Goal: Task Accomplishment & Management: Use online tool/utility

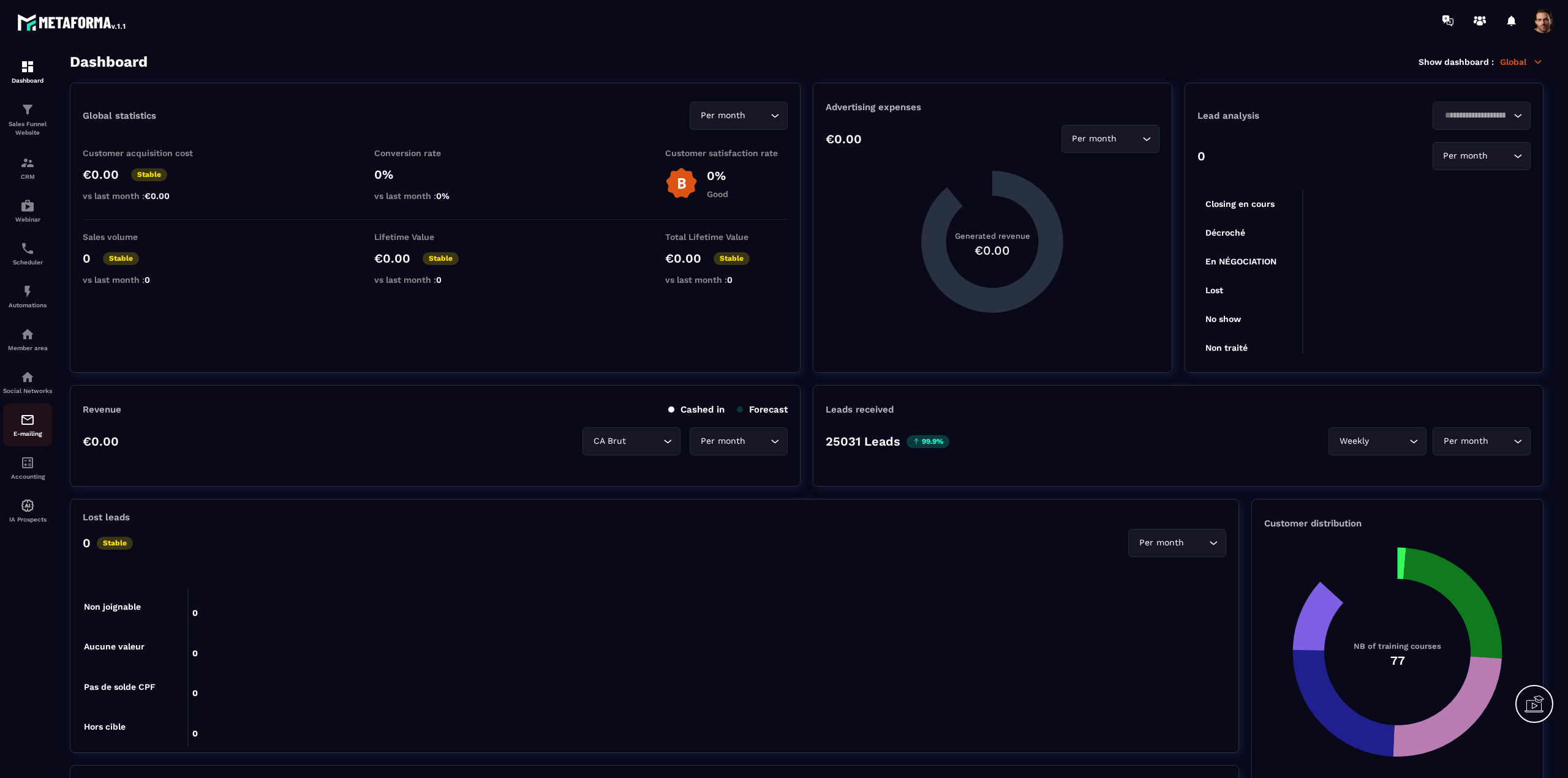
drag, startPoint x: 0, startPoint y: 0, endPoint x: 30, endPoint y: 430, distance: 431.0
click at [30, 427] on img at bounding box center [28, 419] width 15 height 15
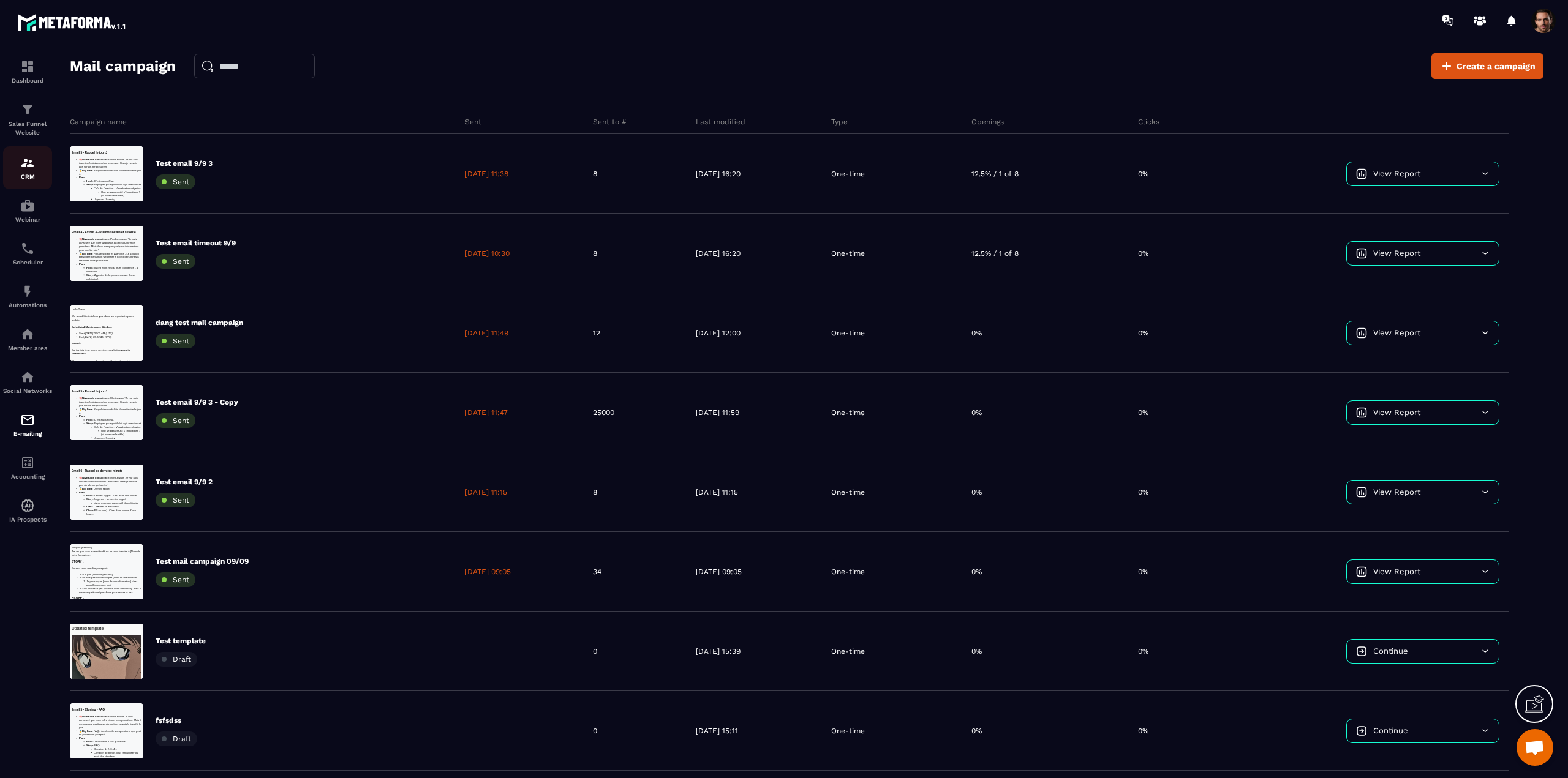
click at [30, 171] on div "CRM" at bounding box center [27, 167] width 49 height 24
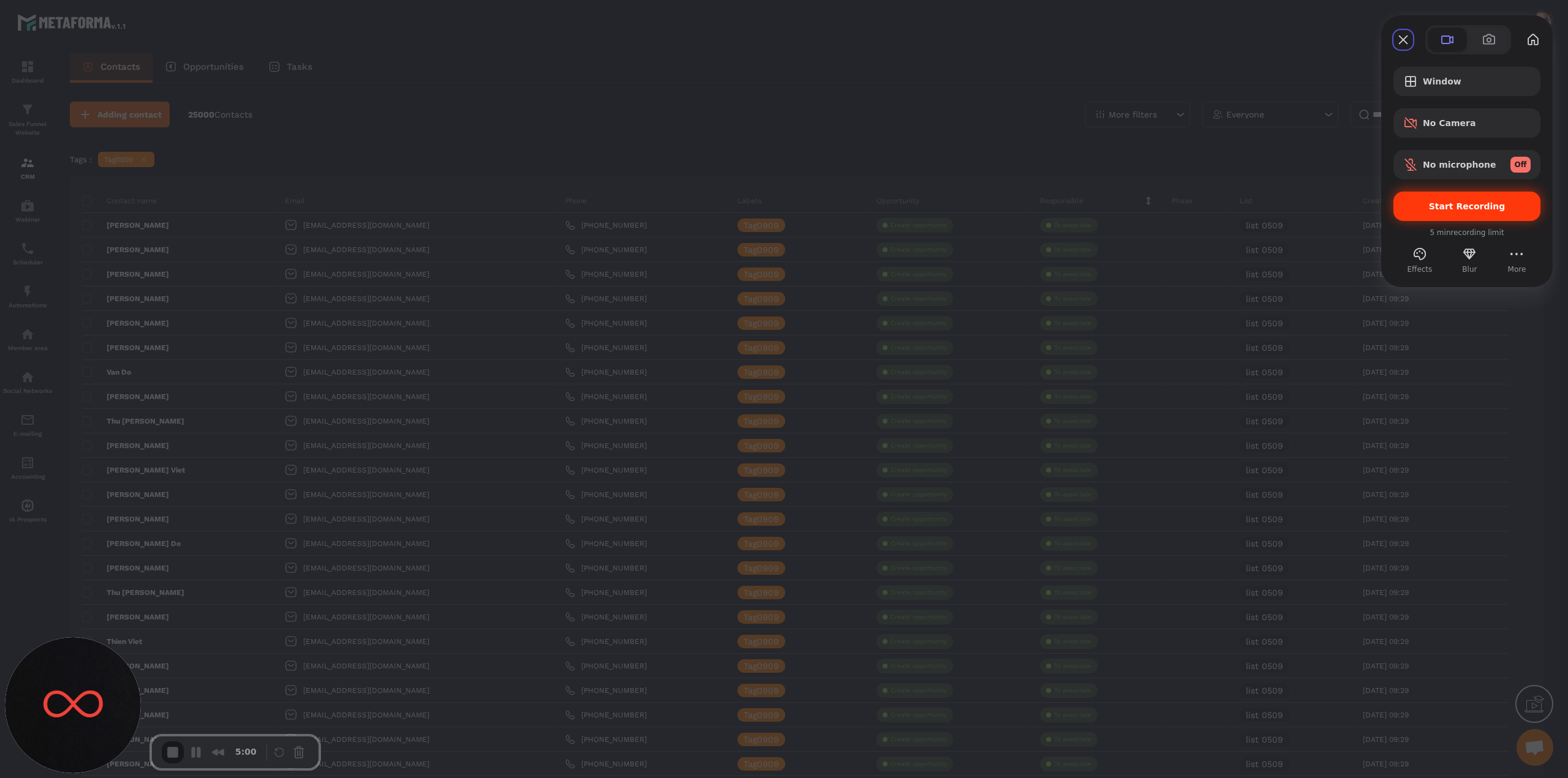
click at [1464, 210] on span "Start Recording" at bounding box center [1466, 206] width 77 height 10
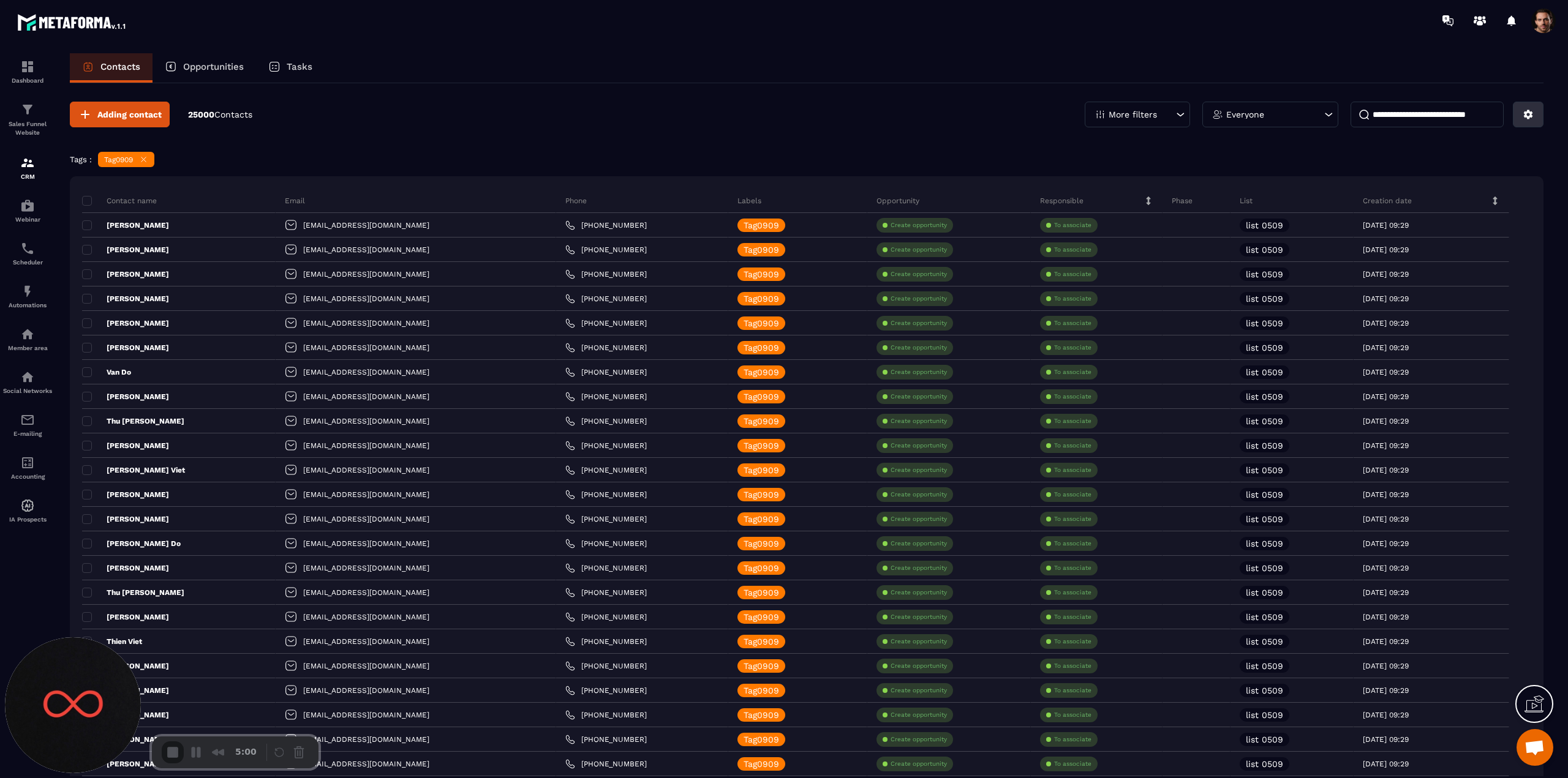
click at [1525, 113] on icon at bounding box center [1528, 115] width 9 height 9
click at [1466, 198] on p "Import data" at bounding box center [1484, 201] width 104 height 19
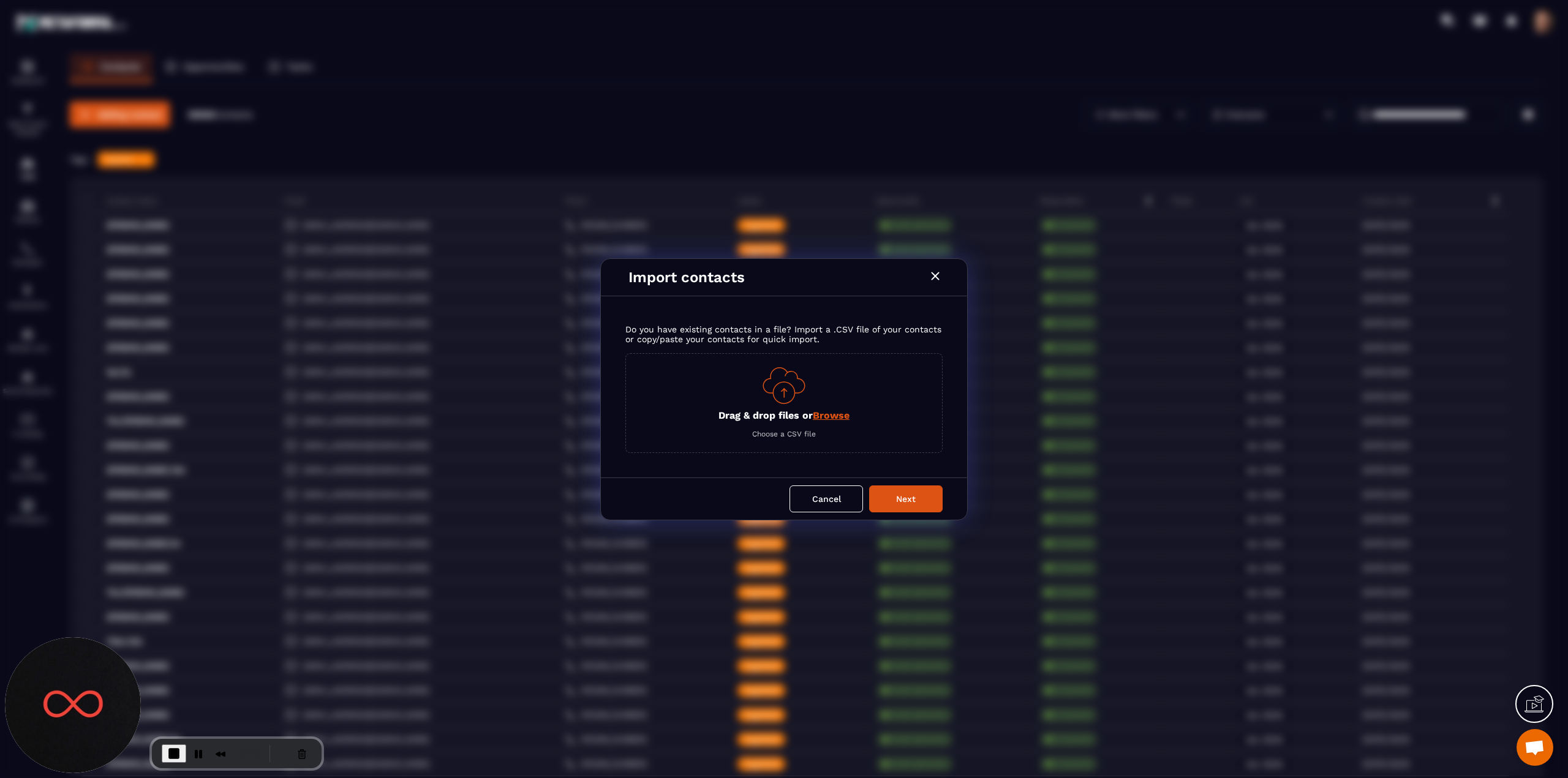
click at [829, 417] on span "Browse" at bounding box center [831, 415] width 37 height 12
click at [0, 0] on input "Drag & drop files or Browse" at bounding box center [0, 0] width 0 height 0
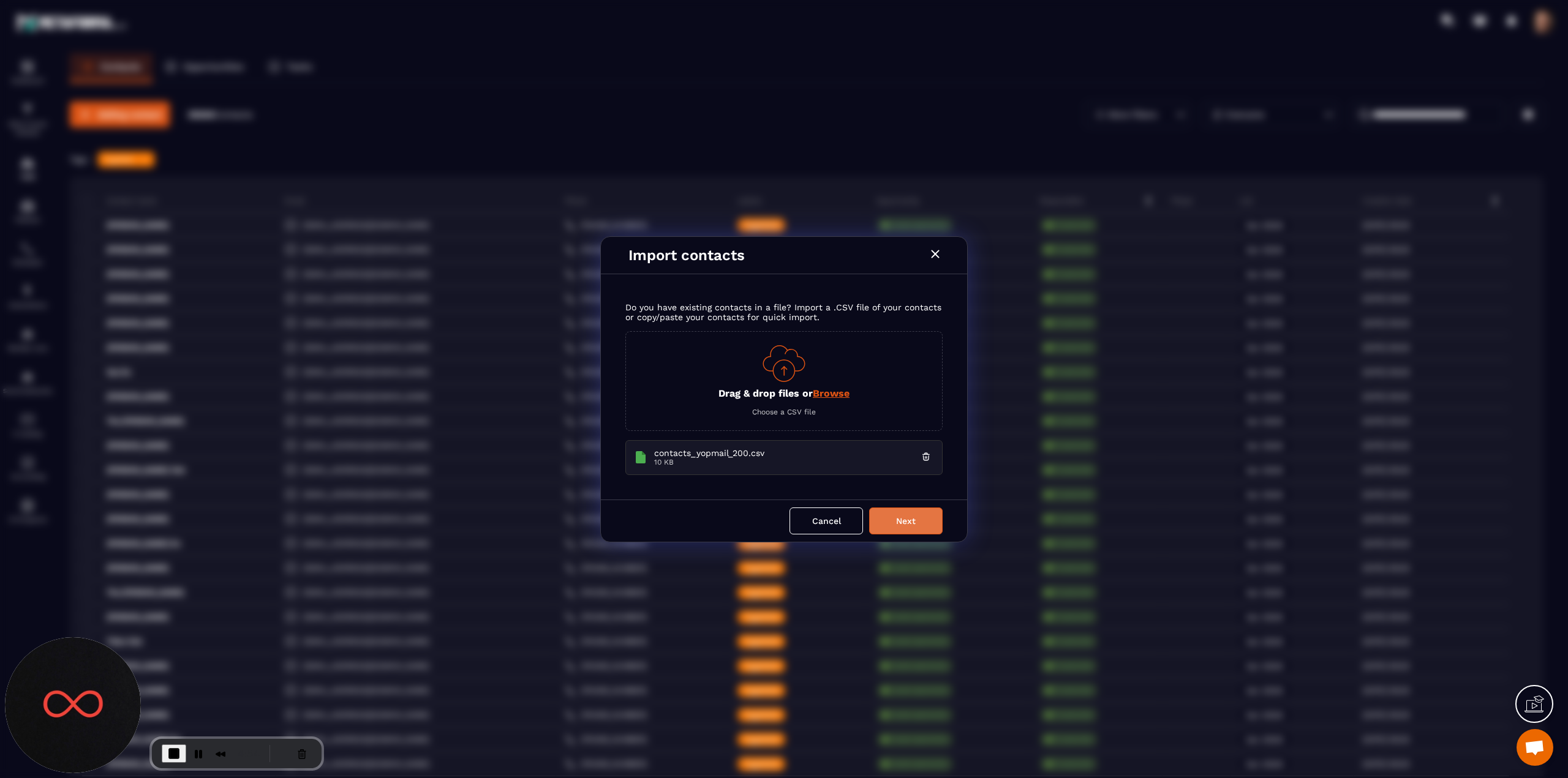
click at [909, 517] on button "Next" at bounding box center [905, 520] width 73 height 27
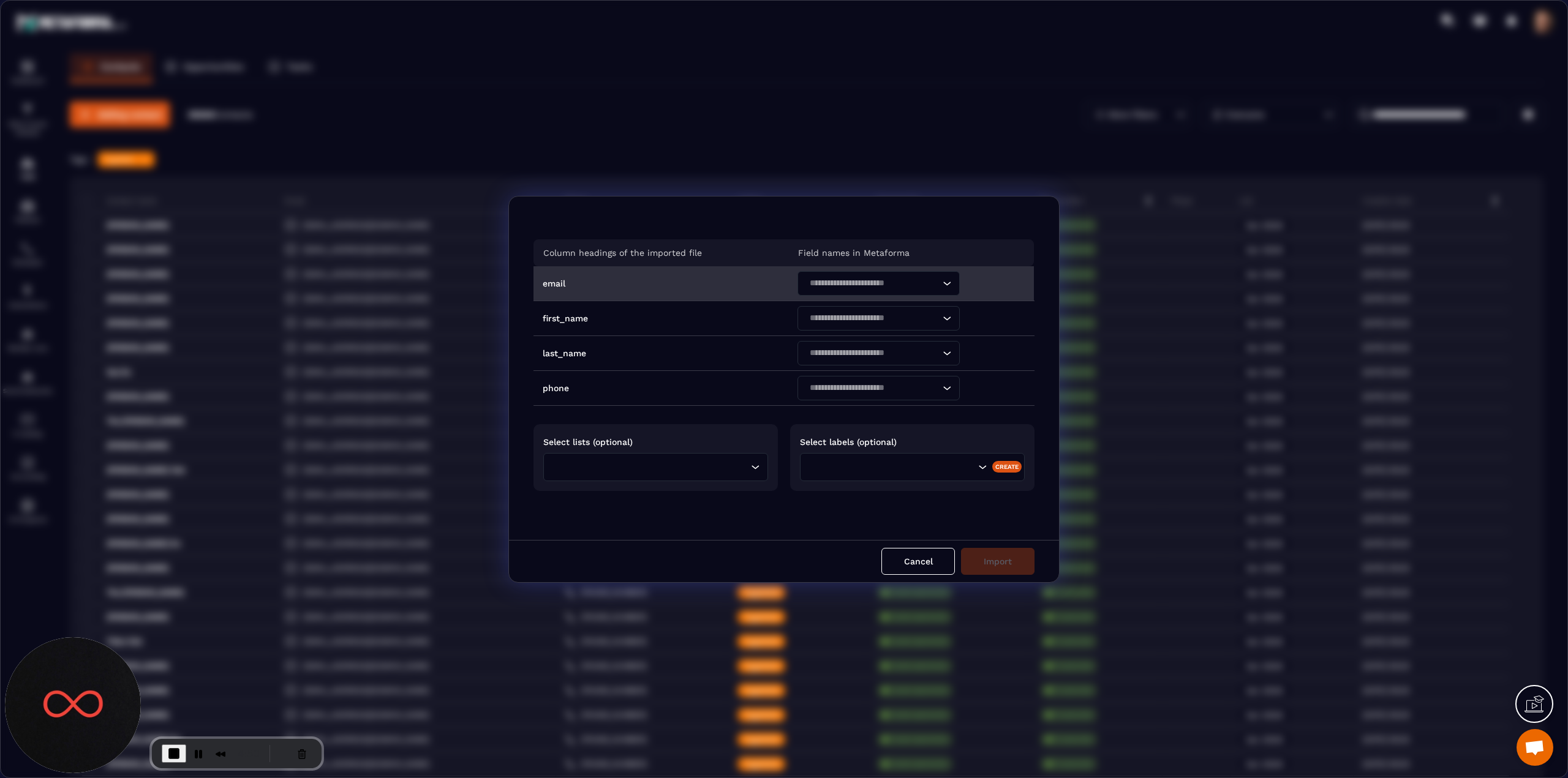
click at [847, 291] on div "Search for option" at bounding box center [873, 283] width 137 height 24
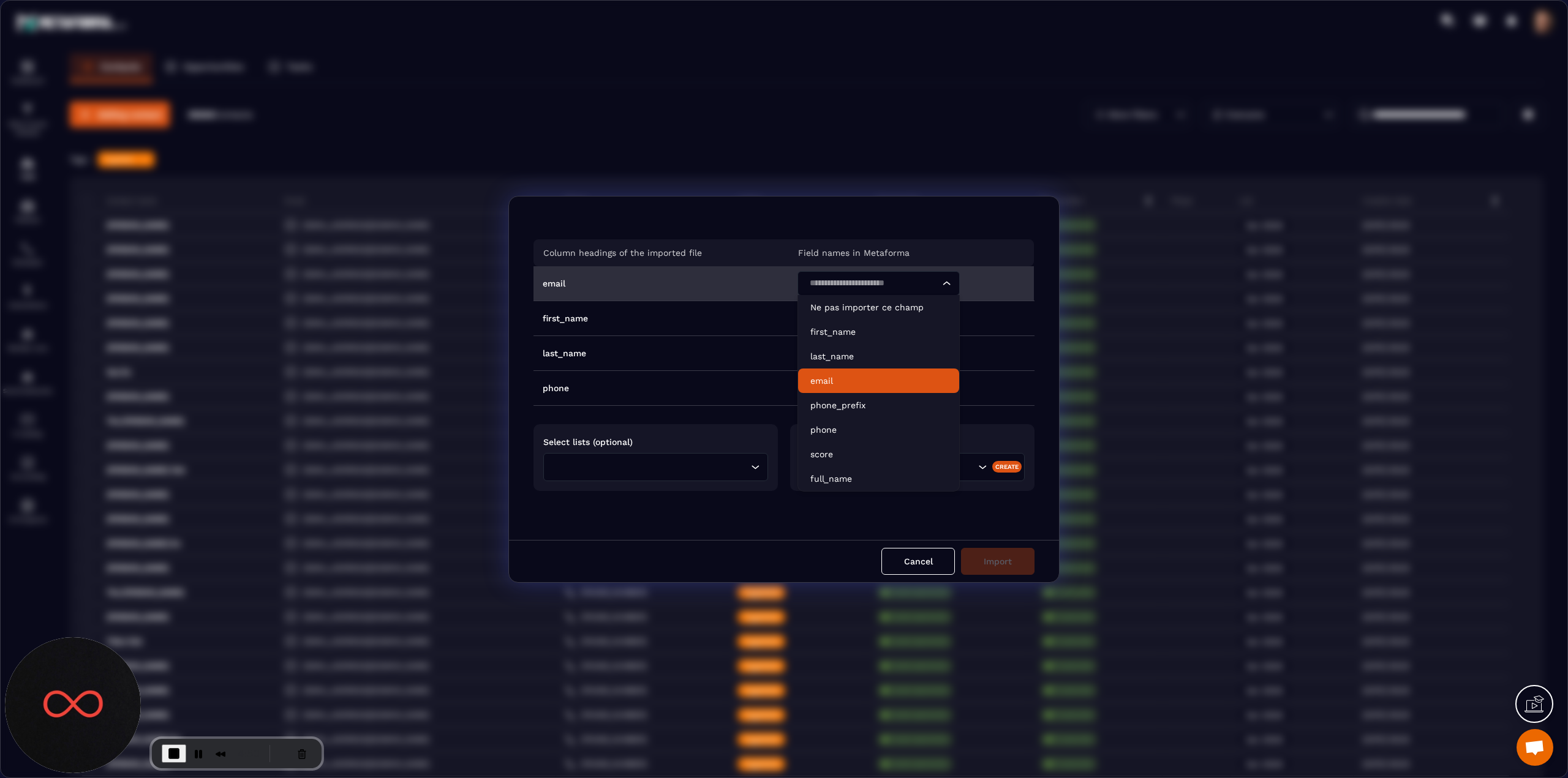
click at [817, 387] on li "email" at bounding box center [878, 381] width 161 height 24
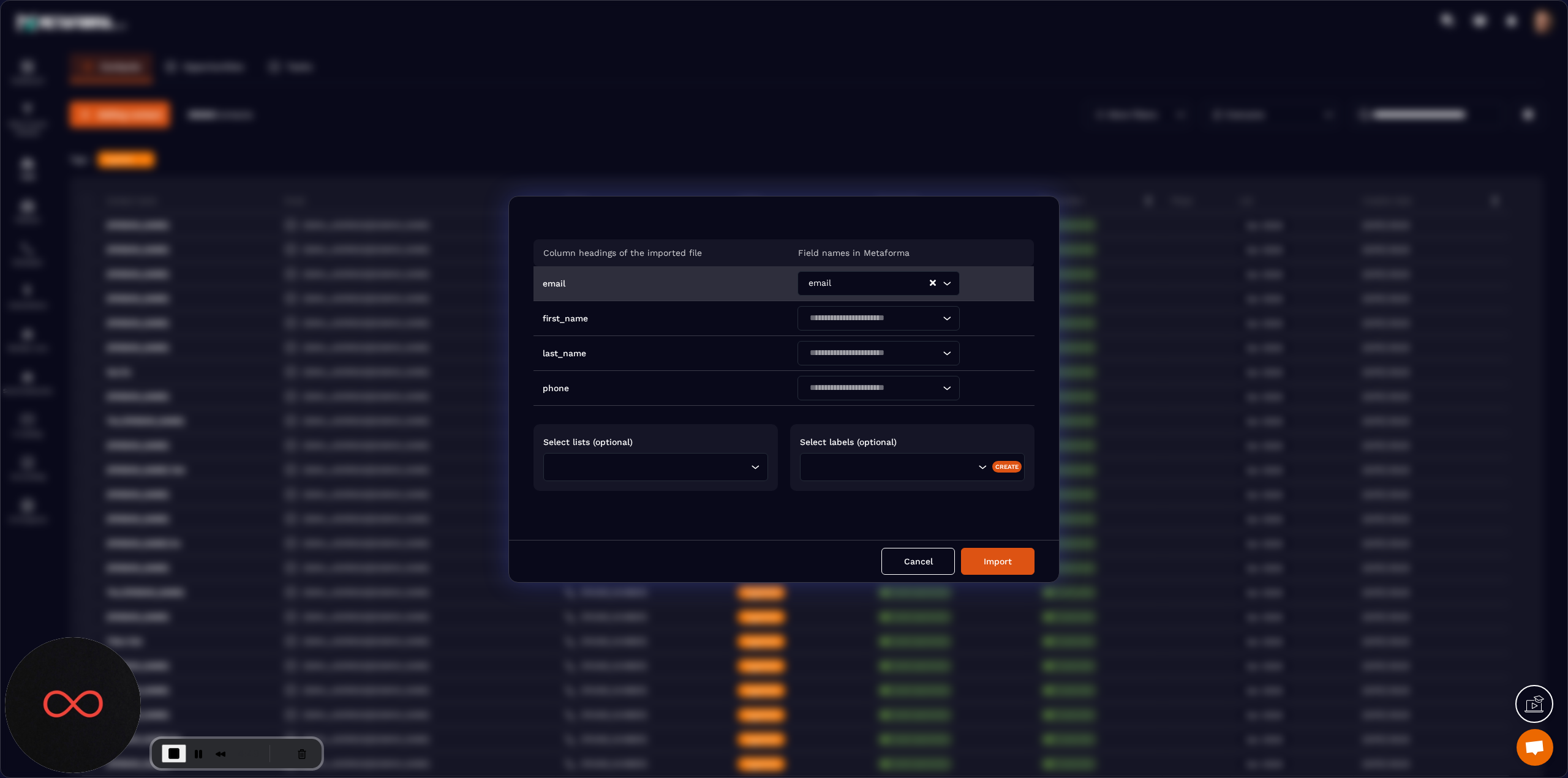
click at [643, 466] on input "Search for option" at bounding box center [652, 467] width 191 height 14
click at [594, 518] on li "Liste de christian 2" at bounding box center [655, 510] width 224 height 24
click at [888, 467] on input "Search for option" at bounding box center [913, 464] width 124 height 14
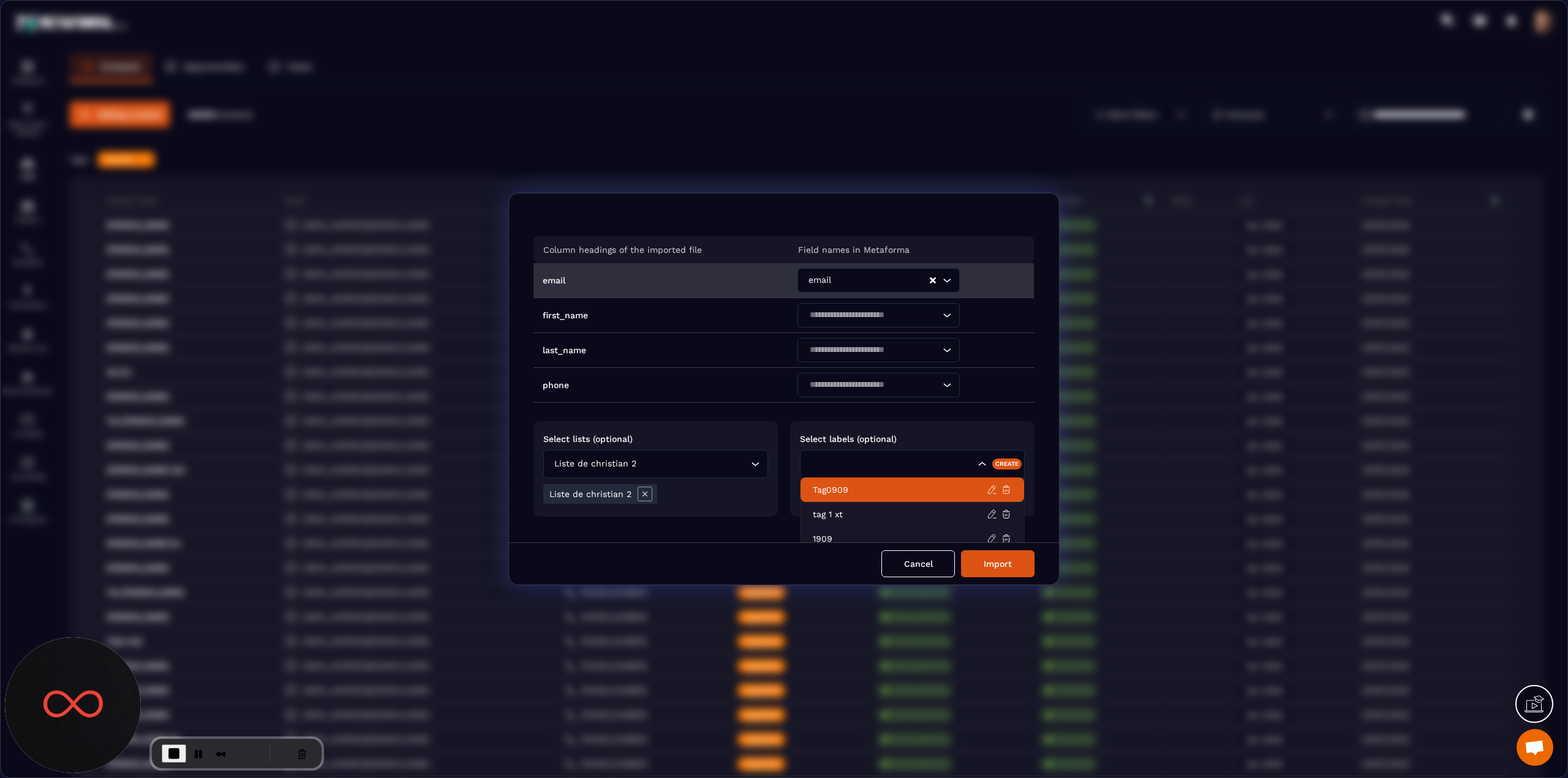
click at [817, 491] on p "Tag0909" at bounding box center [900, 489] width 174 height 12
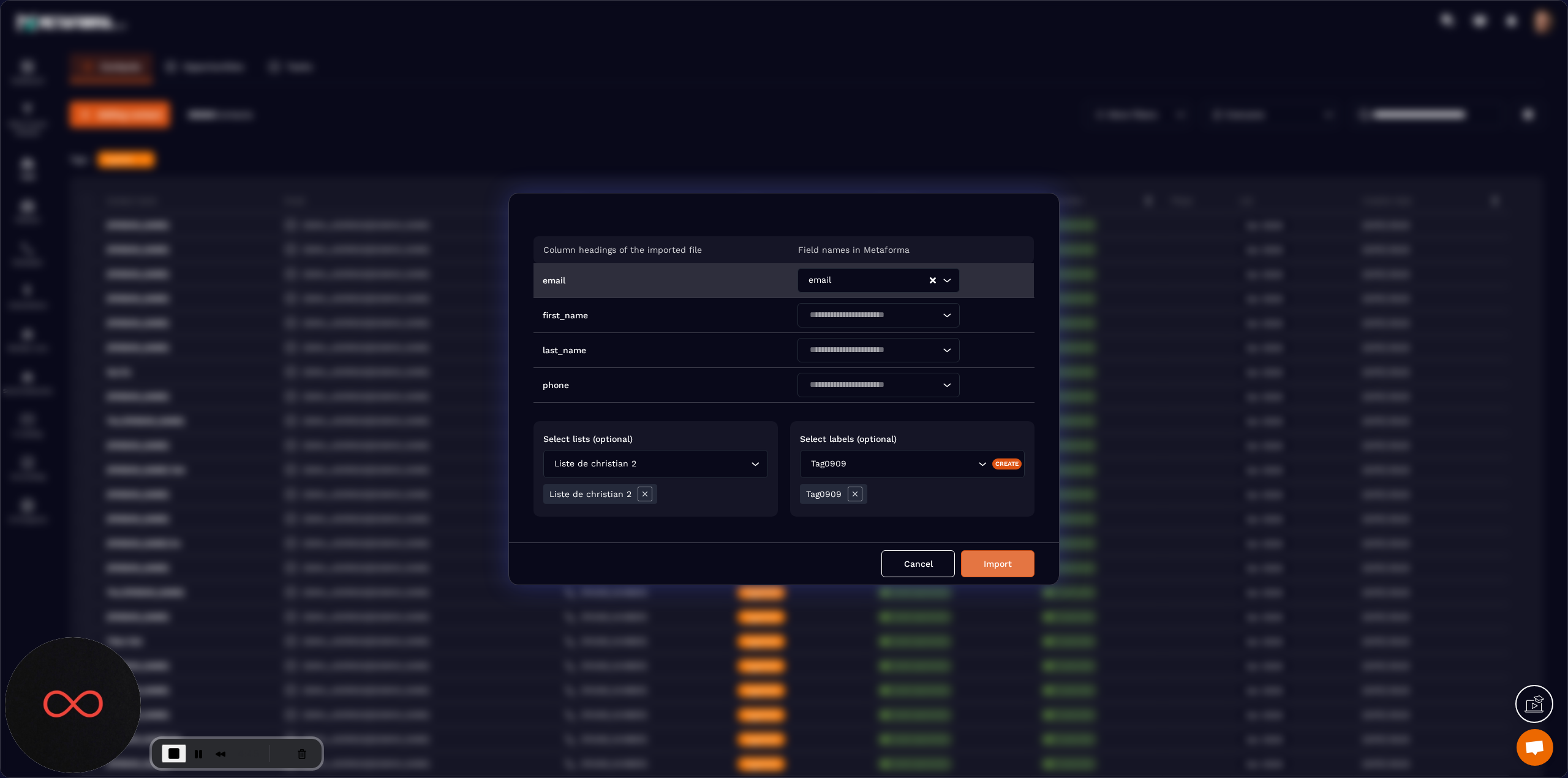
click at [983, 565] on button "Import" at bounding box center [997, 563] width 73 height 27
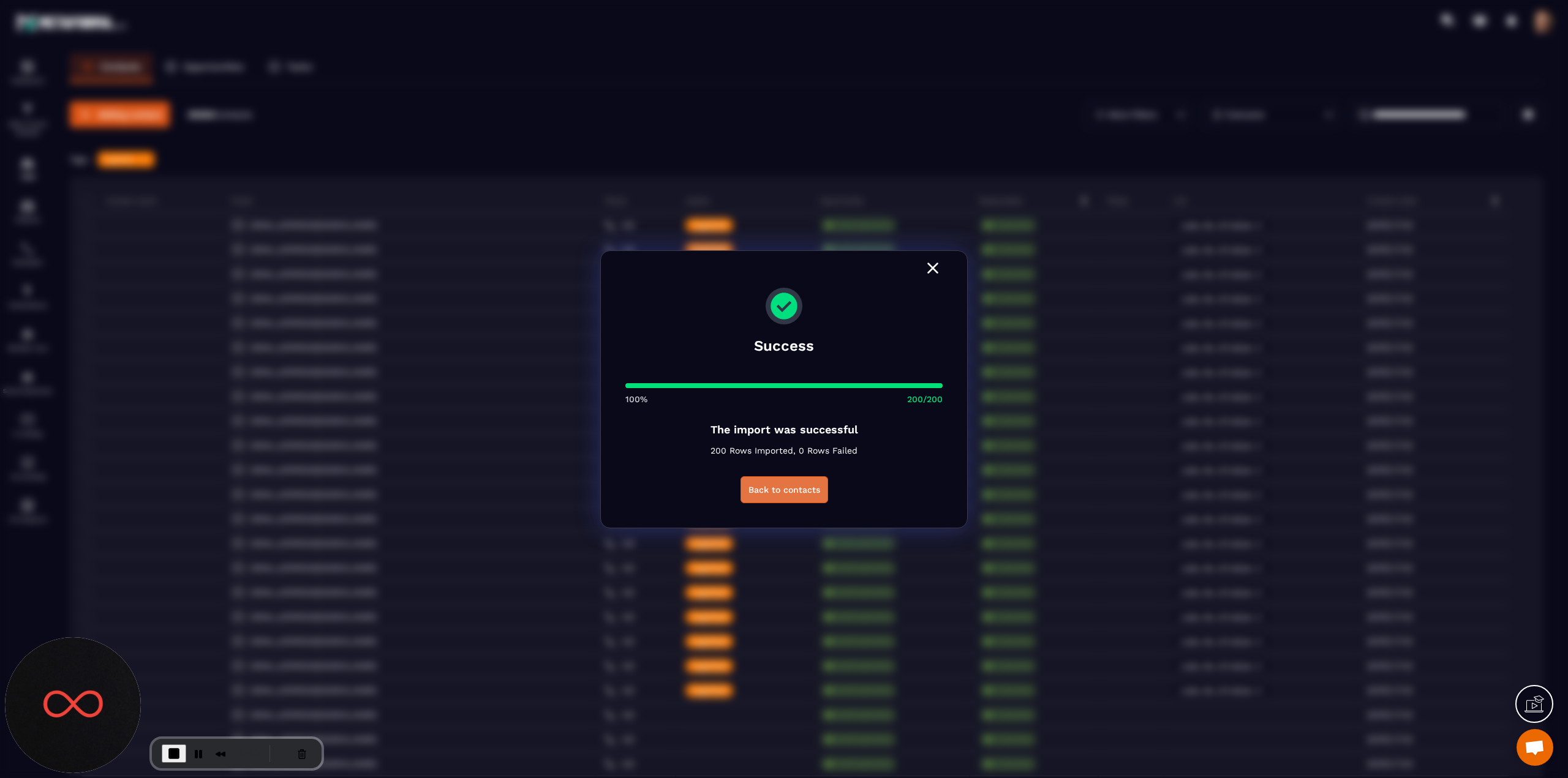
click at [778, 490] on button "Back to contacts" at bounding box center [784, 489] width 88 height 27
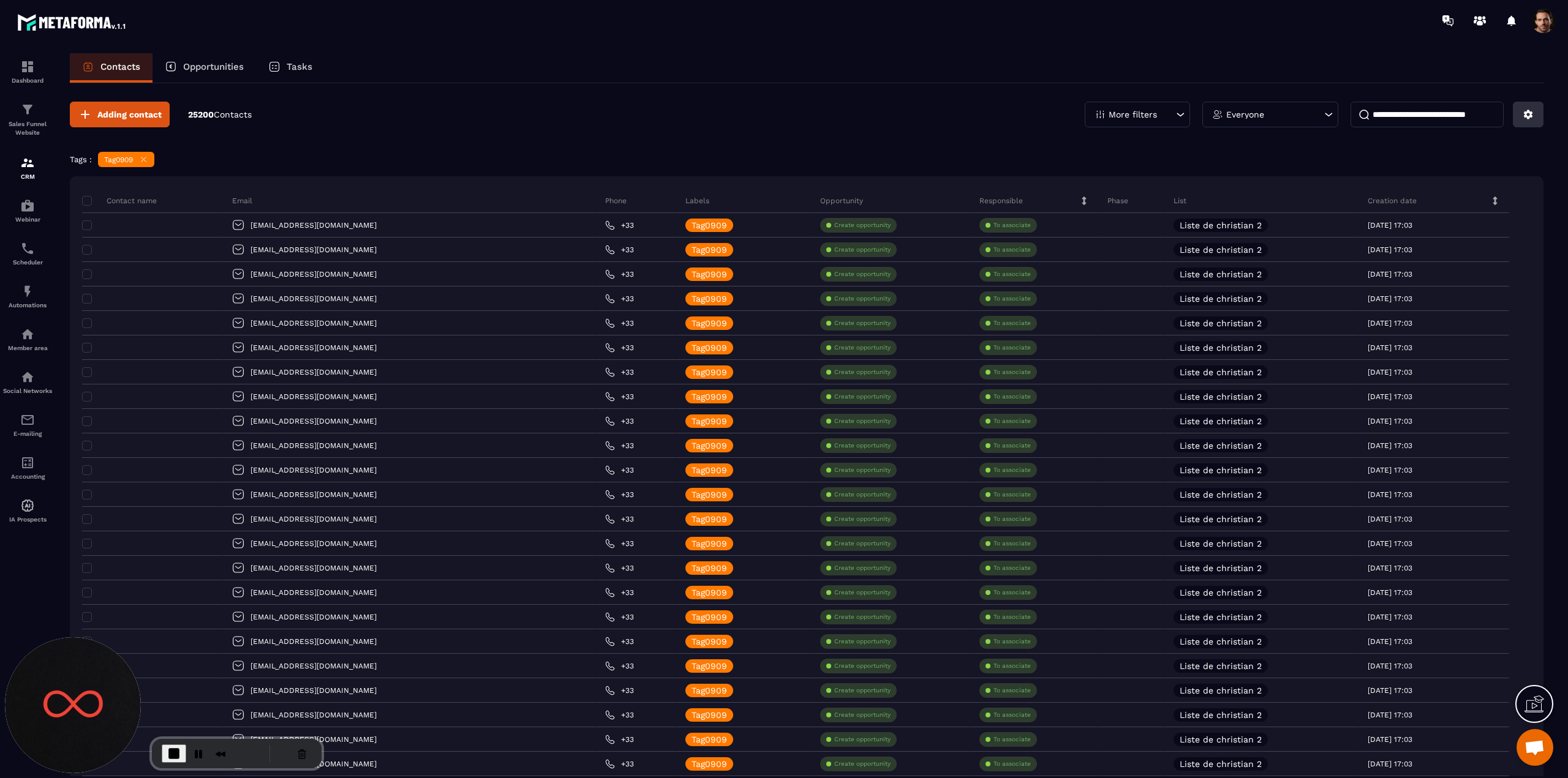
click at [1528, 116] on icon at bounding box center [1528, 115] width 9 height 9
click at [1451, 196] on p "Import data" at bounding box center [1484, 201] width 104 height 19
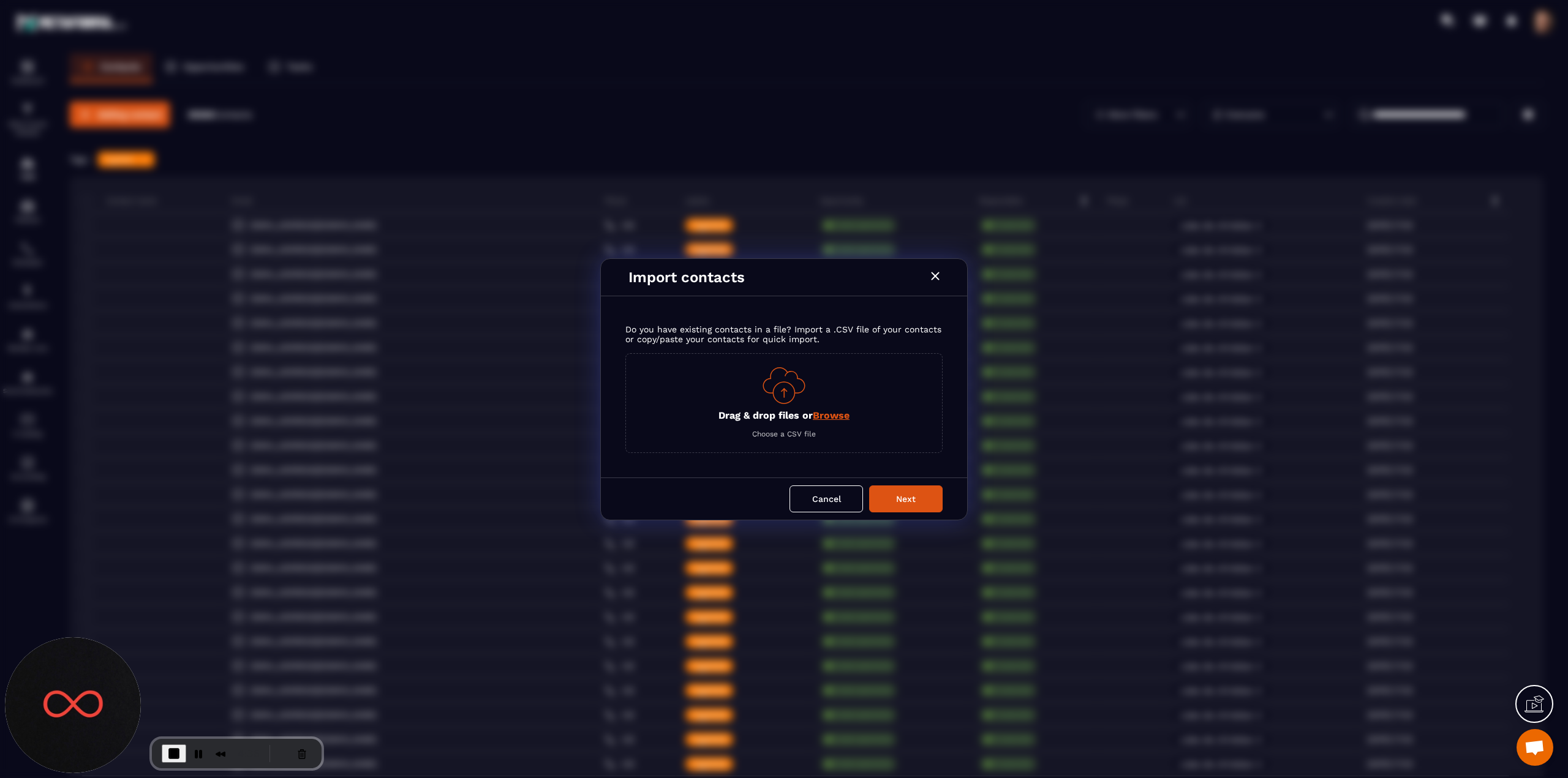
click at [822, 414] on span "Browse" at bounding box center [831, 415] width 37 height 12
click at [0, 0] on input "Drag & drop files or Browse" at bounding box center [0, 0] width 0 height 0
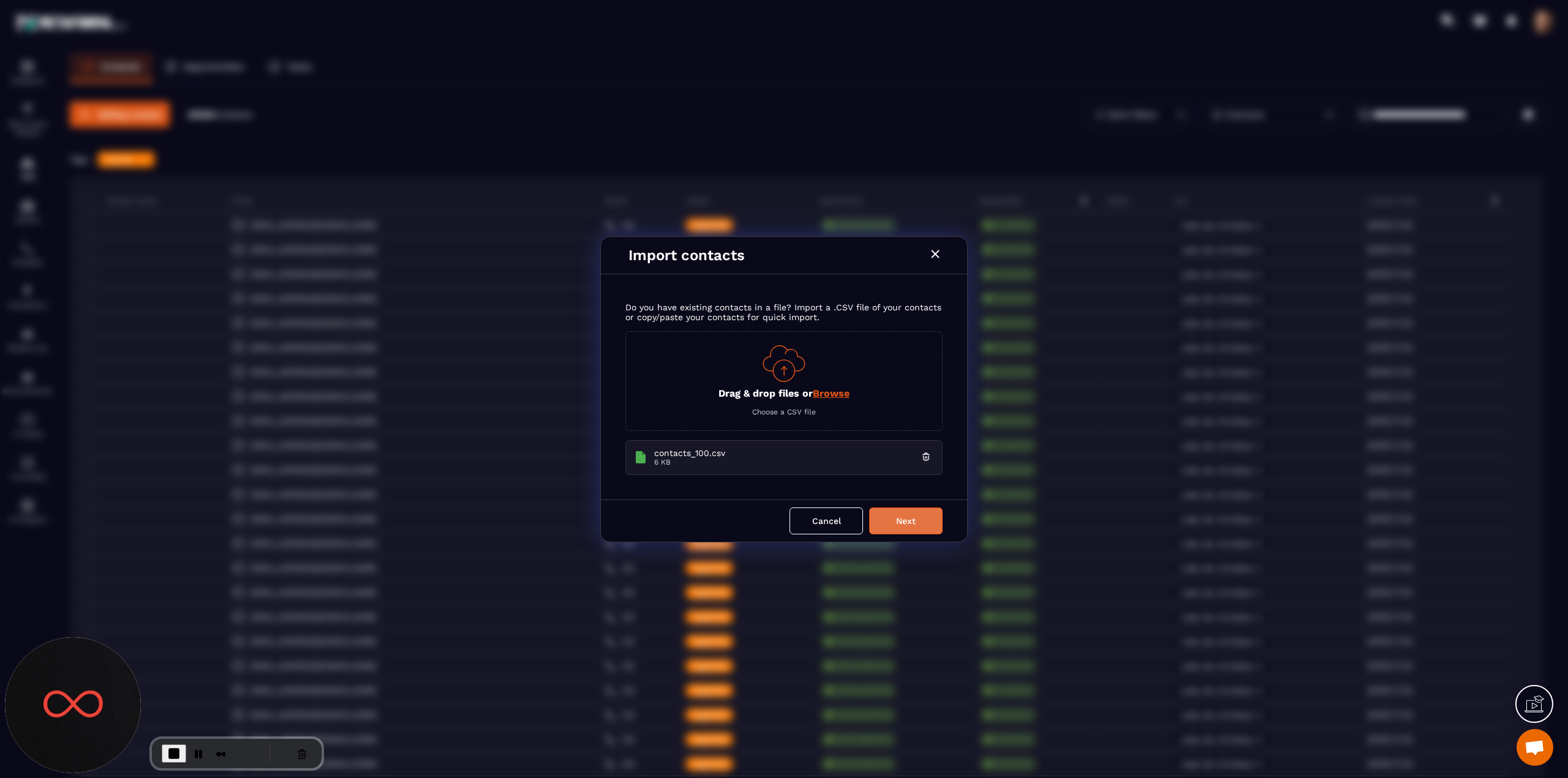
click at [908, 512] on button "Next" at bounding box center [905, 520] width 73 height 27
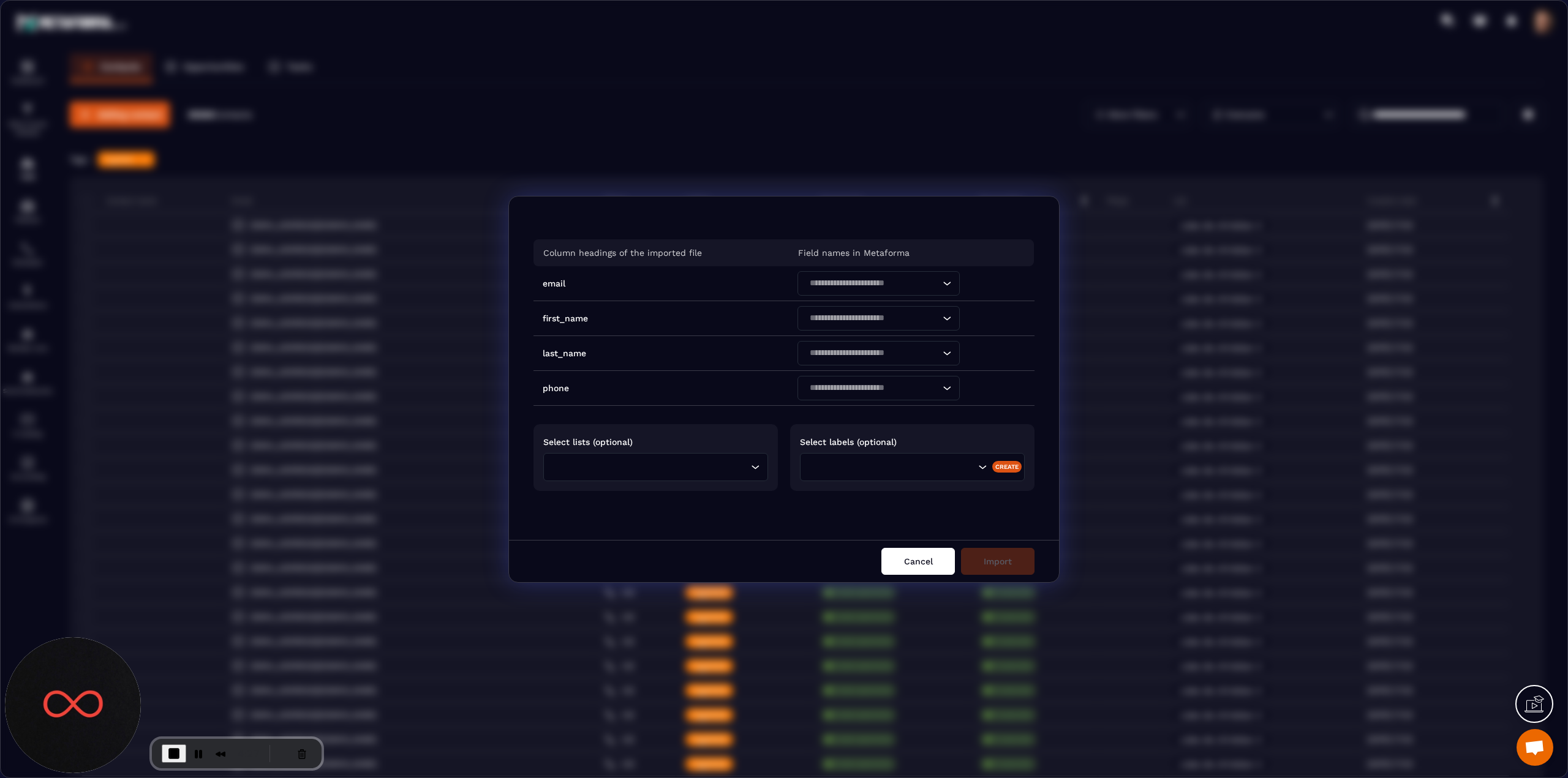
click at [914, 559] on button "Cancel" at bounding box center [917, 561] width 73 height 27
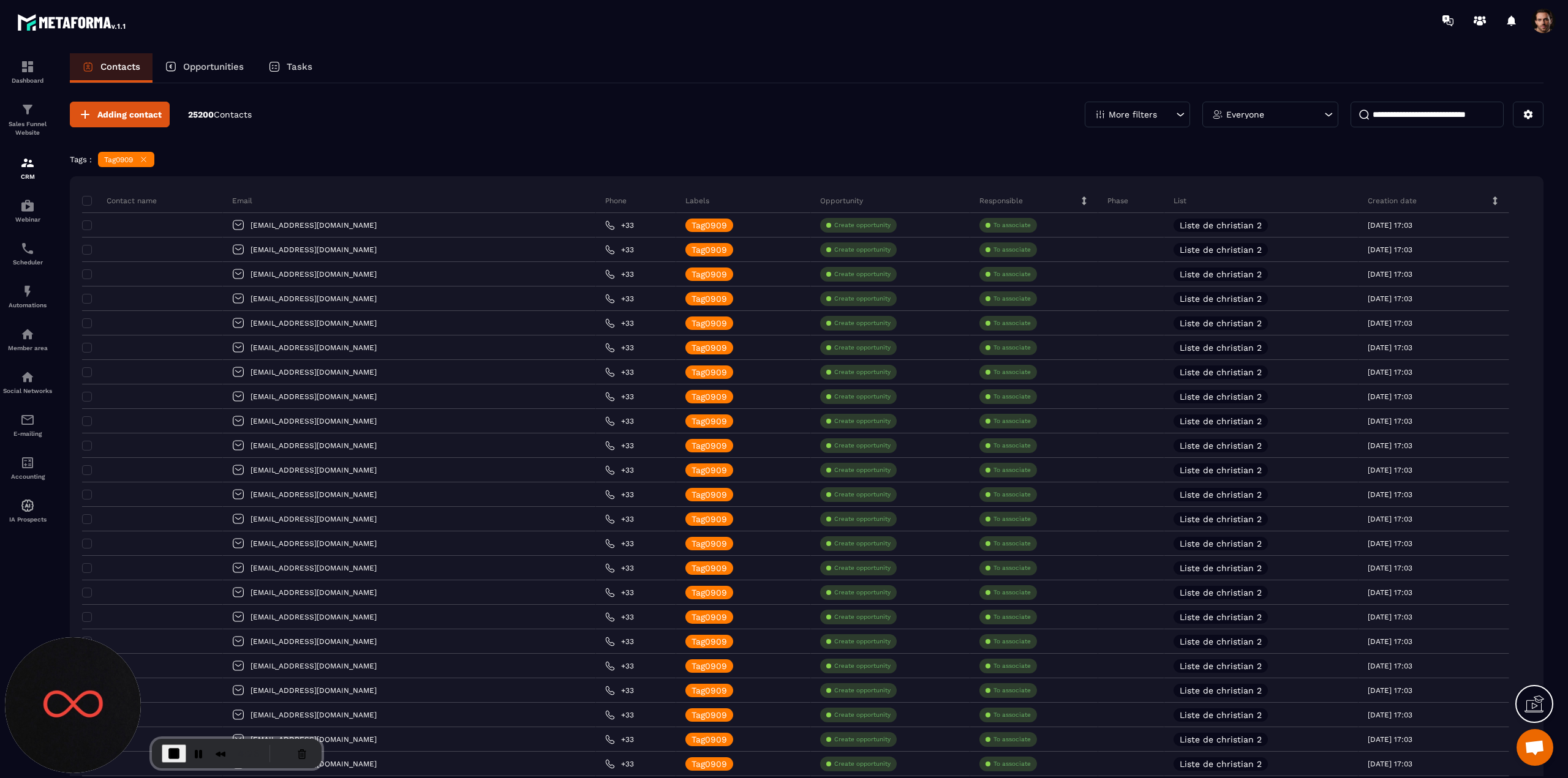
click at [169, 756] on span "End Recording" at bounding box center [174, 753] width 15 height 15
